Goal: Task Accomplishment & Management: Manage account settings

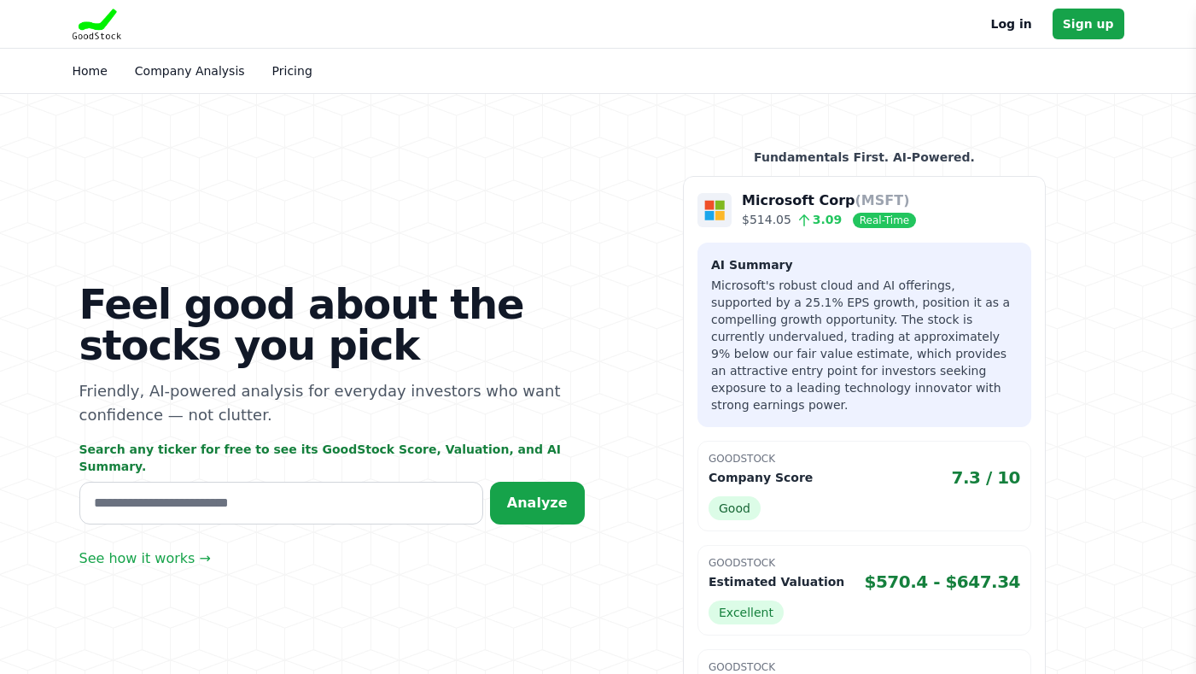
click at [1022, 18] on link "Log in" at bounding box center [1011, 24] width 41 height 20
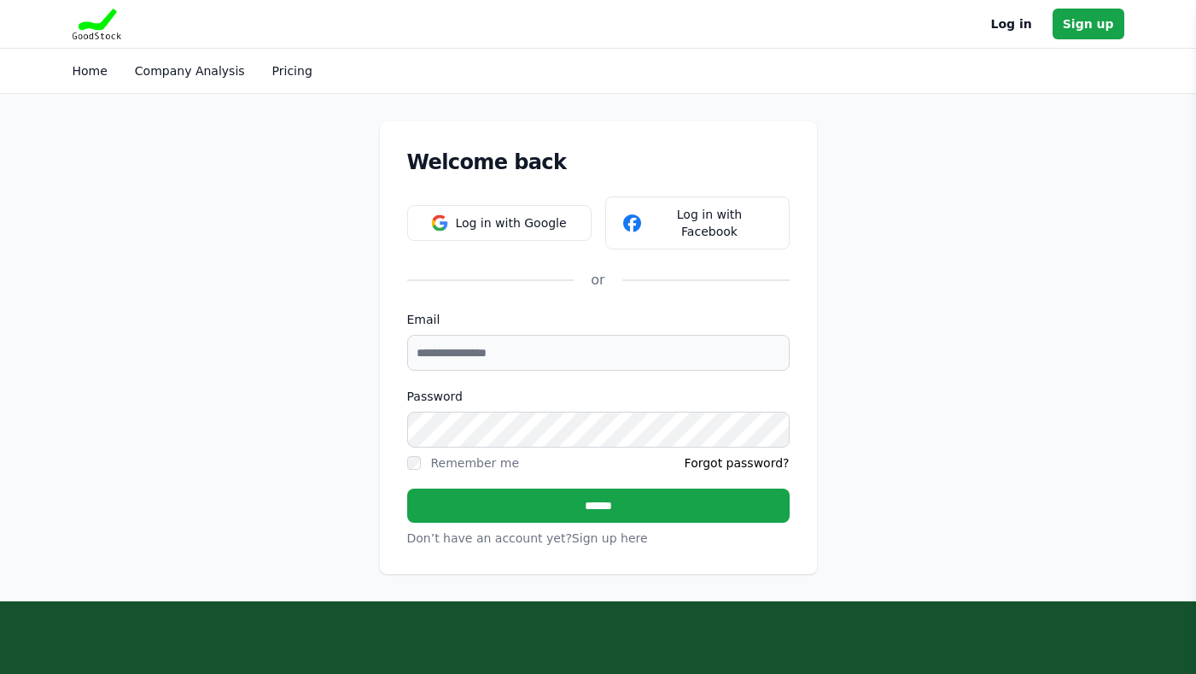
click at [583, 335] on input "Email" at bounding box center [598, 353] width 383 height 36
type input "**********"
click at [460, 456] on label "Remember me" at bounding box center [475, 463] width 89 height 14
